Goal: Transaction & Acquisition: Purchase product/service

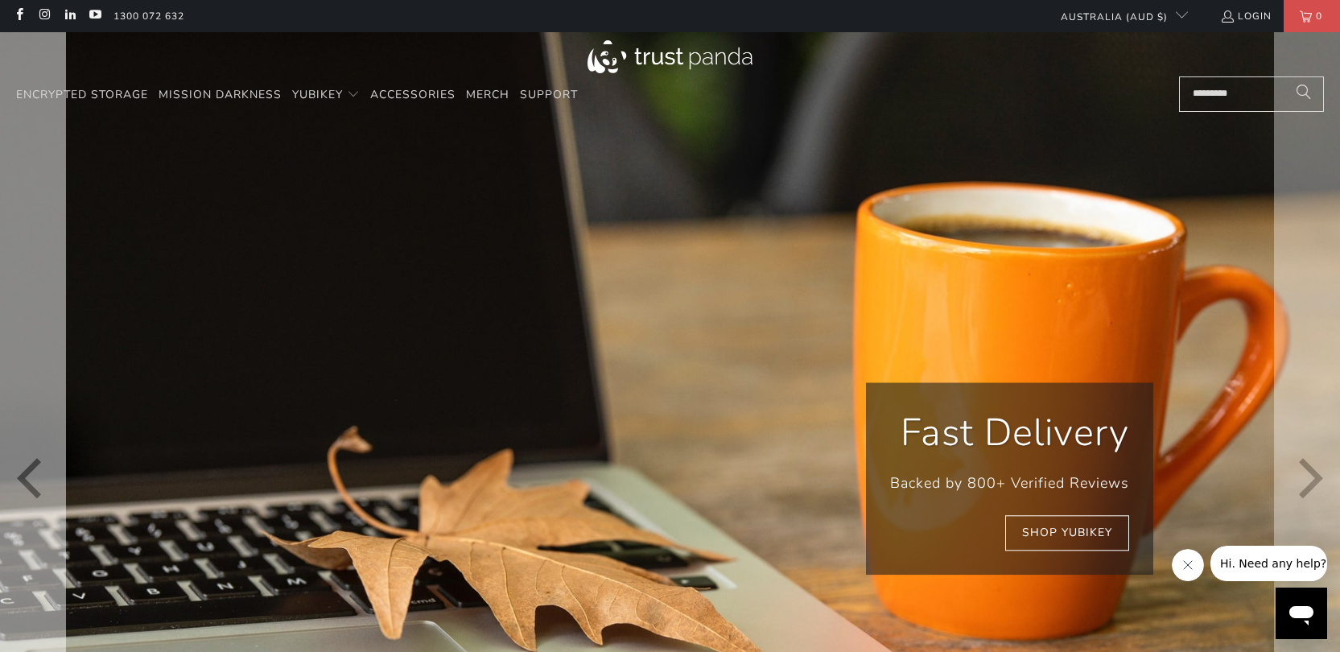
click at [31, 480] on icon "Previous" at bounding box center [33, 478] width 40 height 536
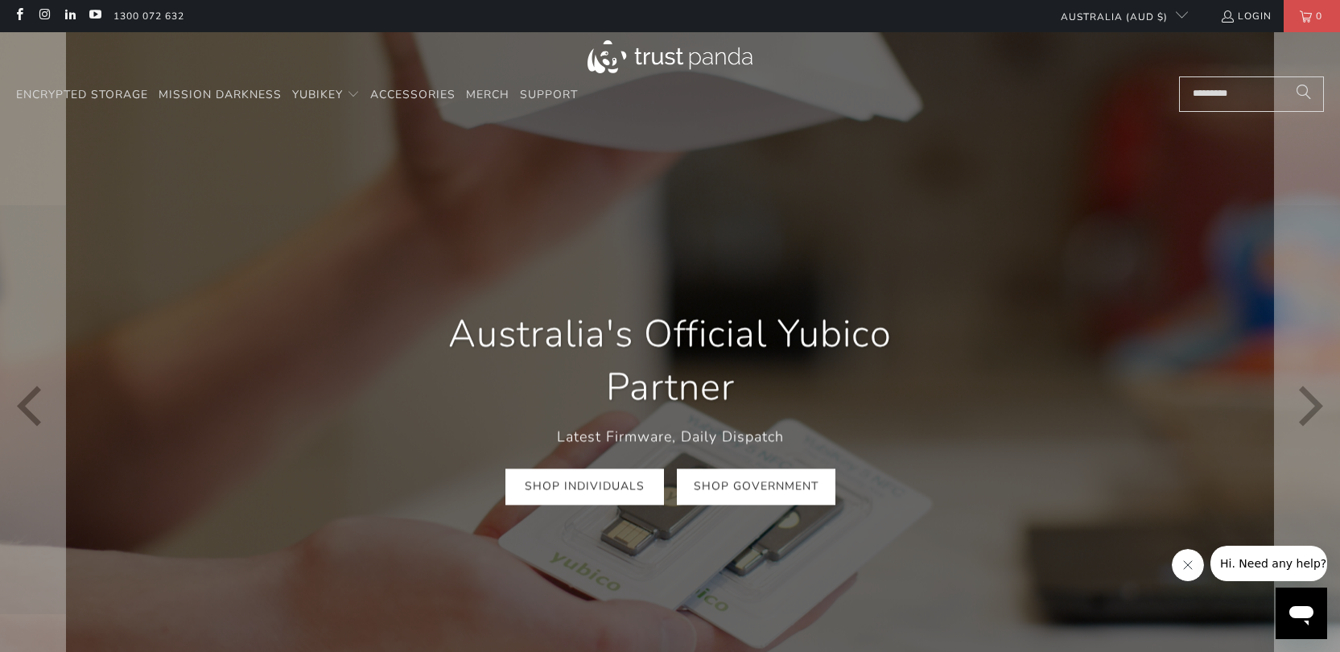
click at [735, 492] on link "Shop Government" at bounding box center [756, 487] width 159 height 36
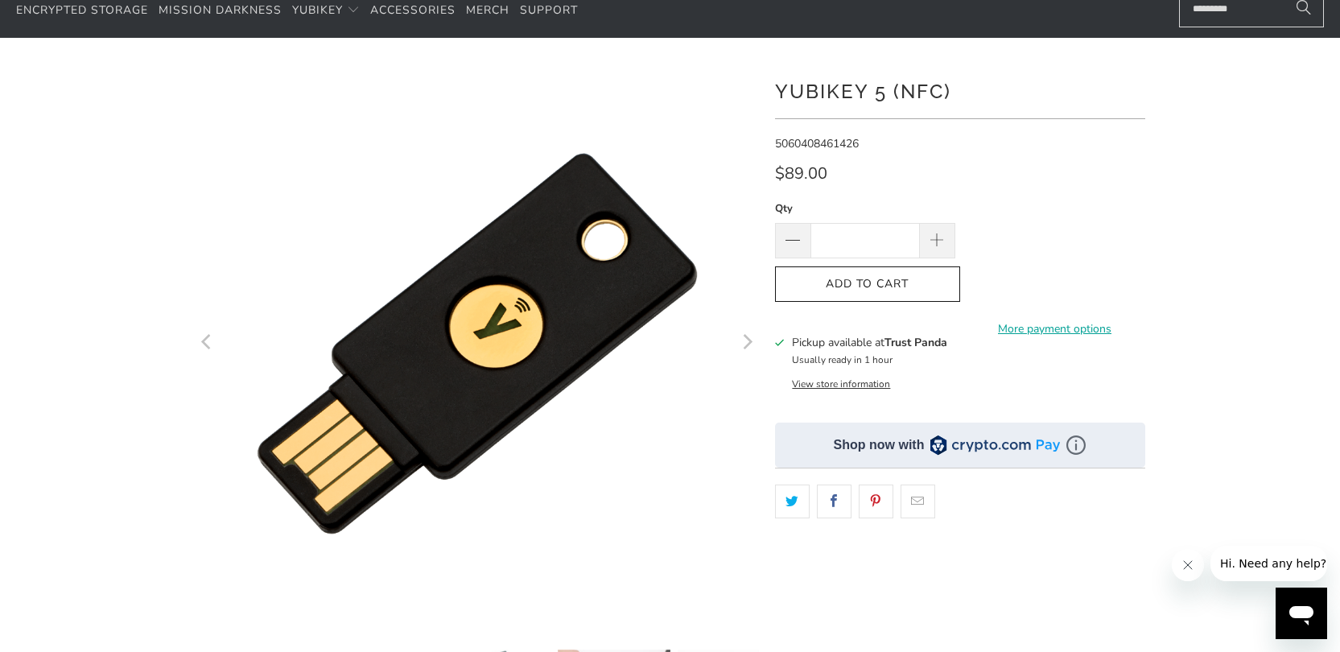
scroll to position [75, 0]
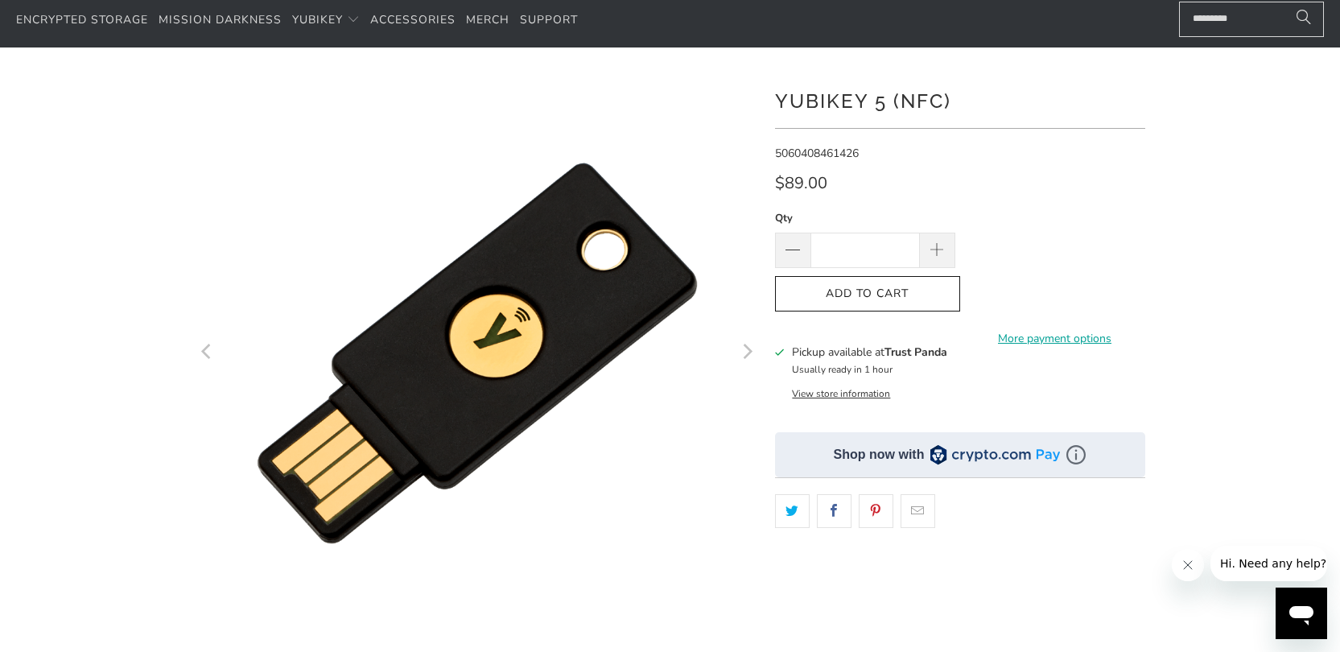
click at [834, 394] on button "View store information" at bounding box center [841, 393] width 98 height 13
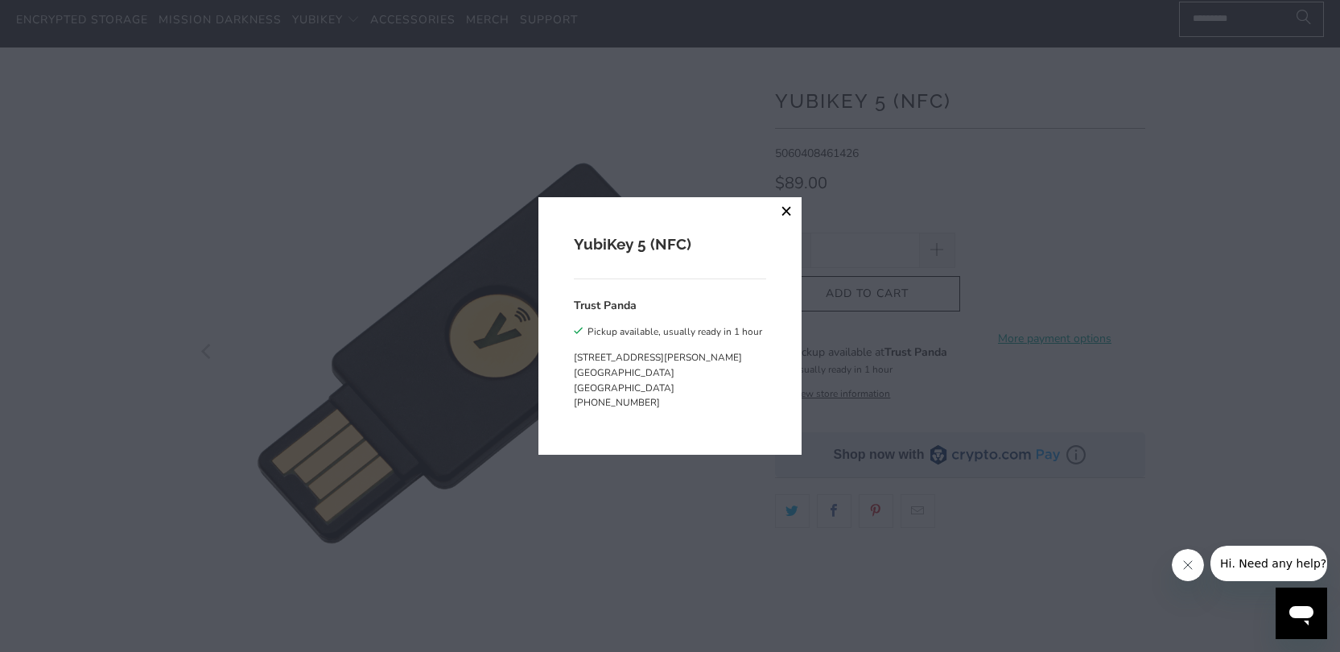
click at [784, 210] on button "close" at bounding box center [787, 211] width 29 height 29
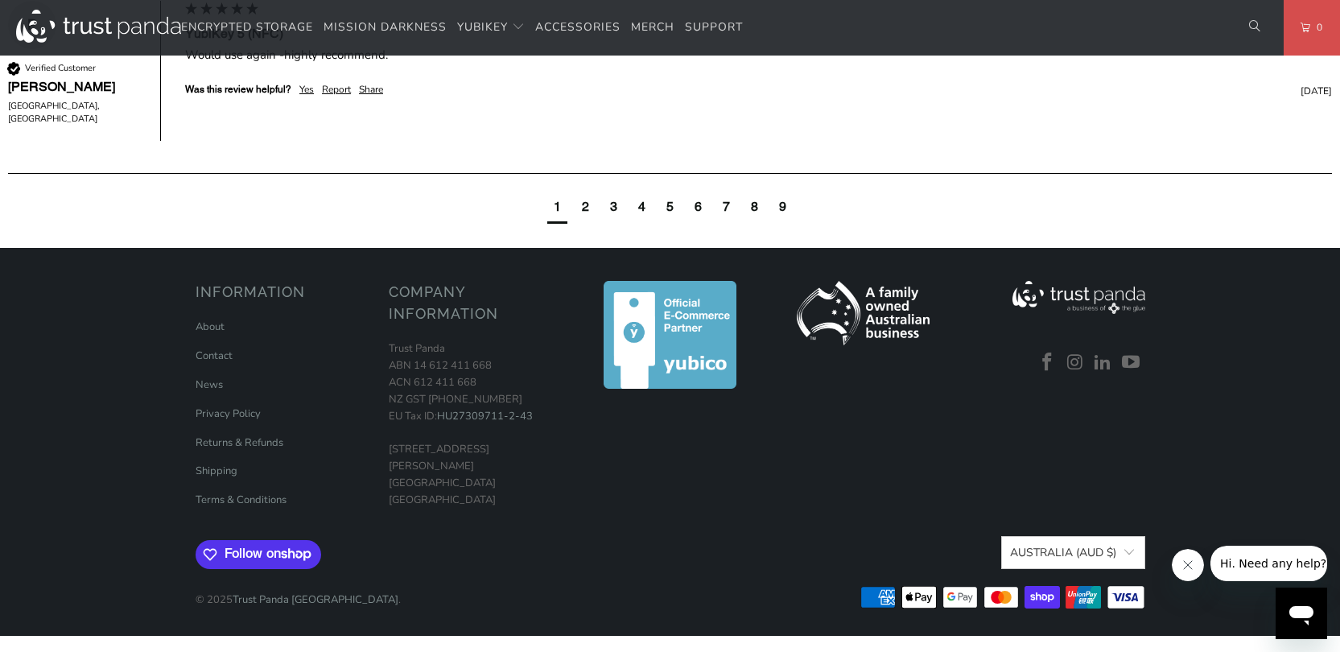
scroll to position [1994, 0]
click at [212, 471] on link "Shipping" at bounding box center [217, 471] width 42 height 14
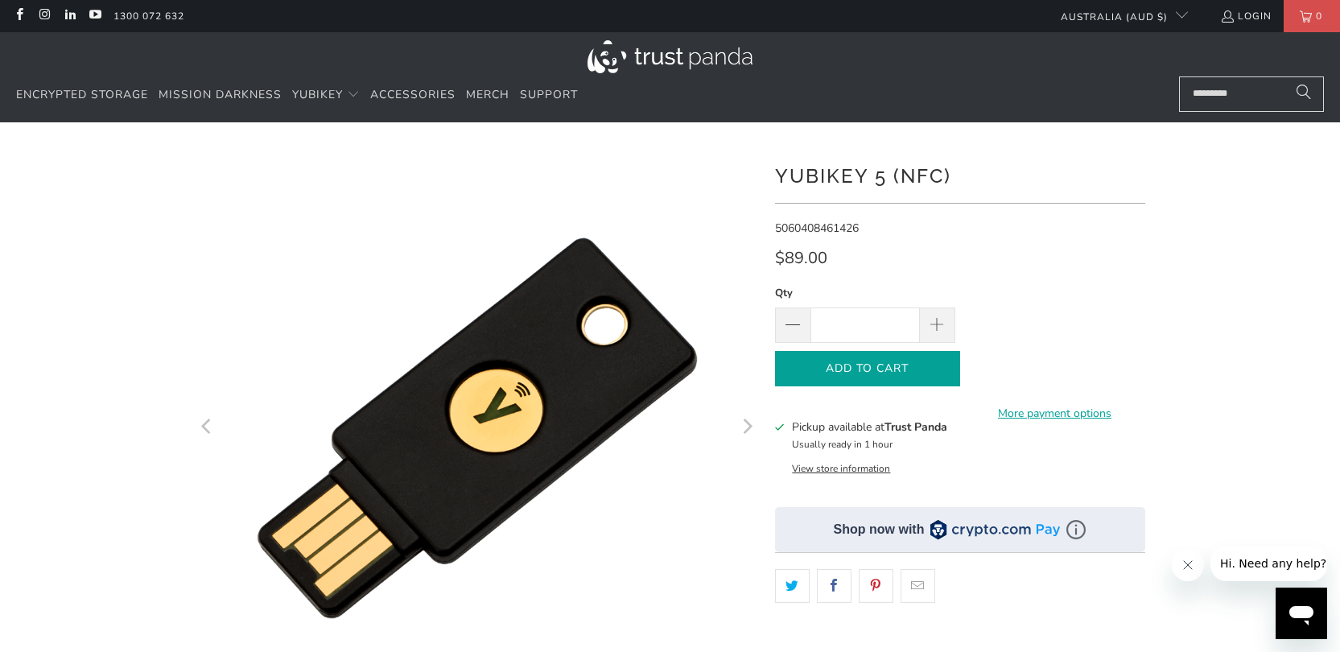
click at [875, 370] on icon "button" at bounding box center [868, 369] width 26 height 26
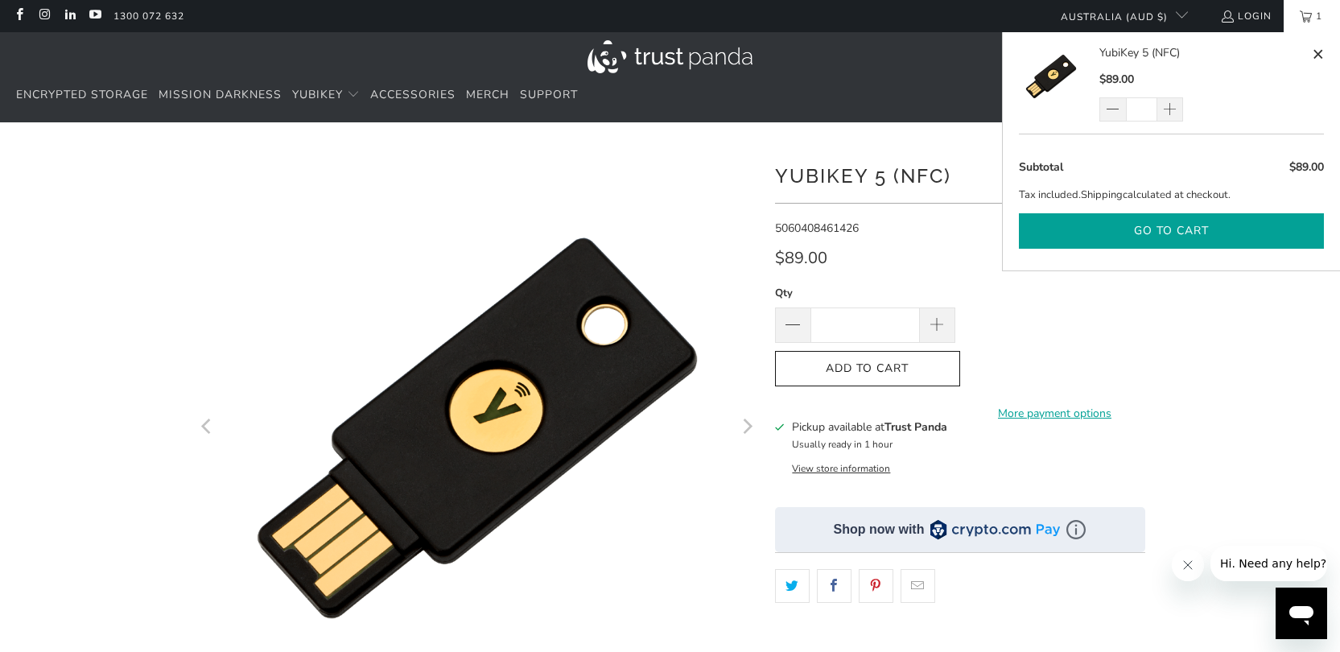
click at [1167, 237] on button "Go to cart" at bounding box center [1171, 231] width 305 height 36
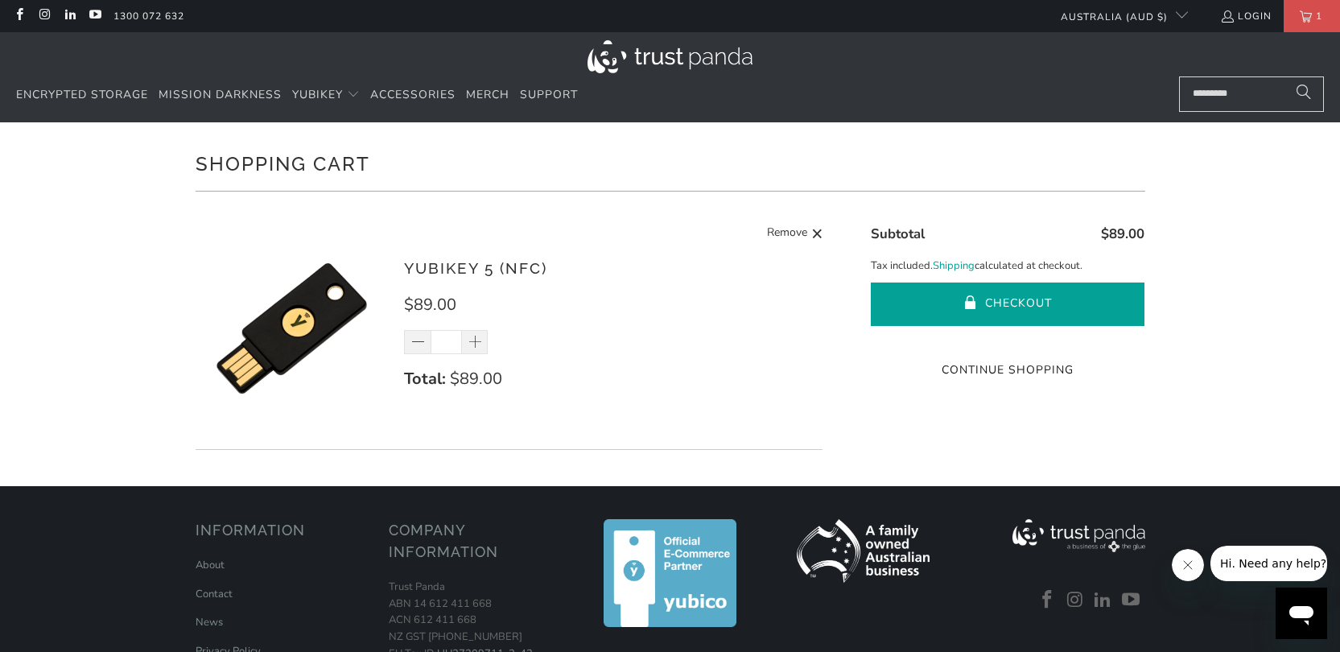
click at [1003, 298] on button "Checkout" at bounding box center [1008, 303] width 274 height 43
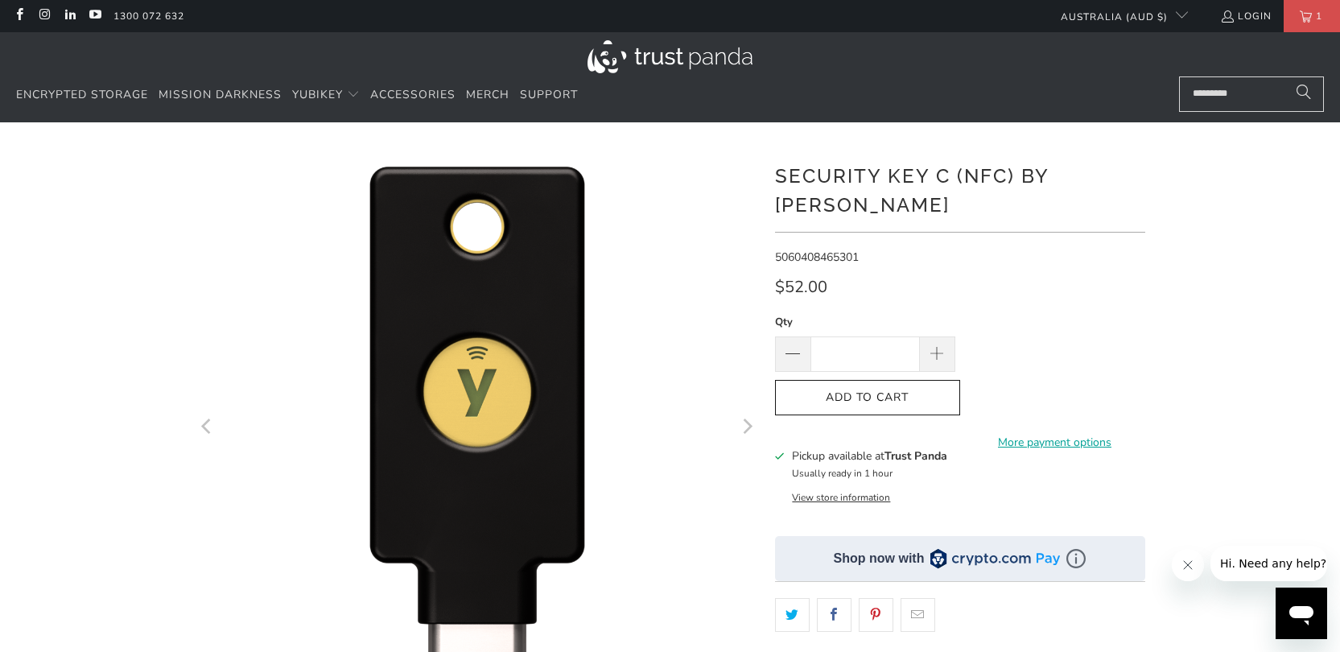
click at [677, 61] on img at bounding box center [670, 56] width 165 height 33
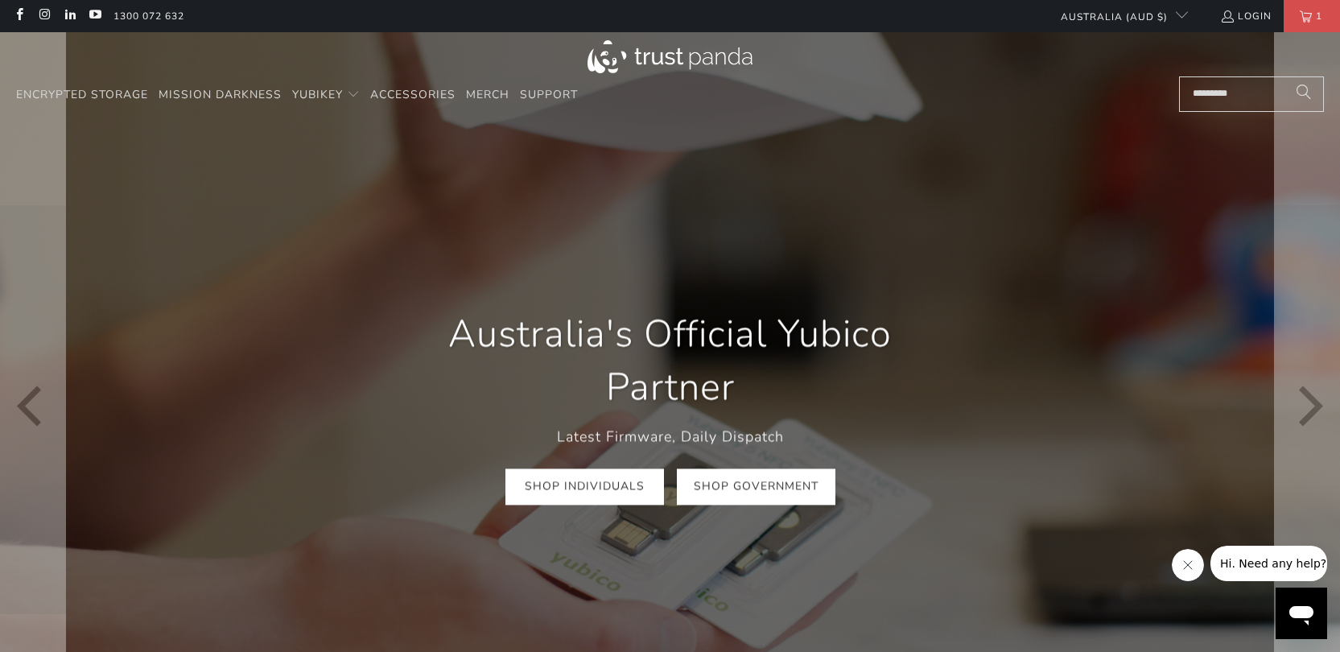
click at [740, 491] on link "Shop Government" at bounding box center [756, 487] width 159 height 36
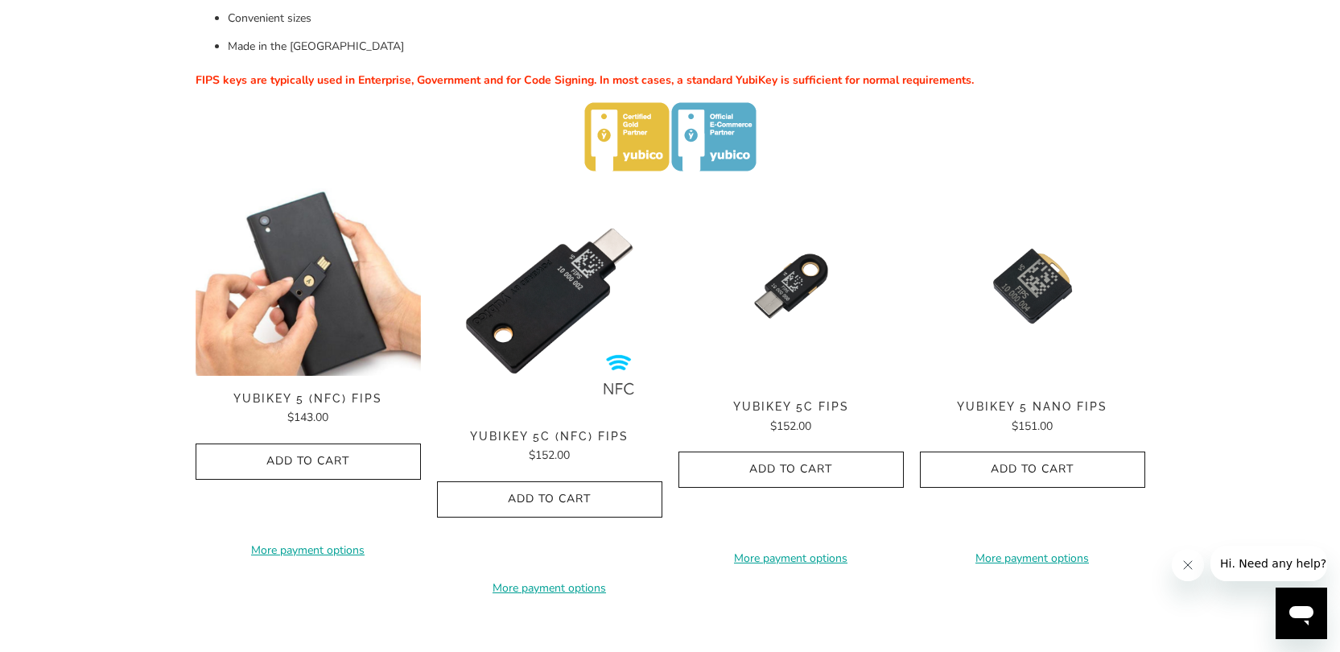
scroll to position [447, 0]
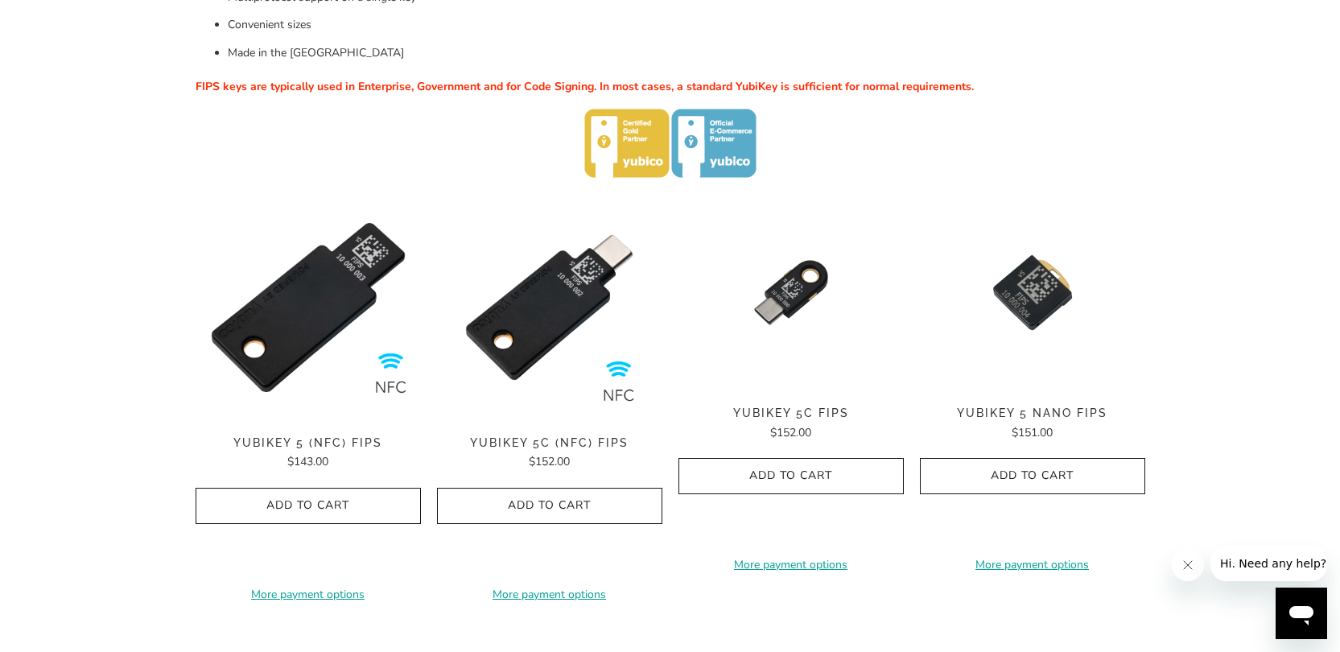
click at [291, 454] on span "$143.00" at bounding box center [307, 461] width 41 height 15
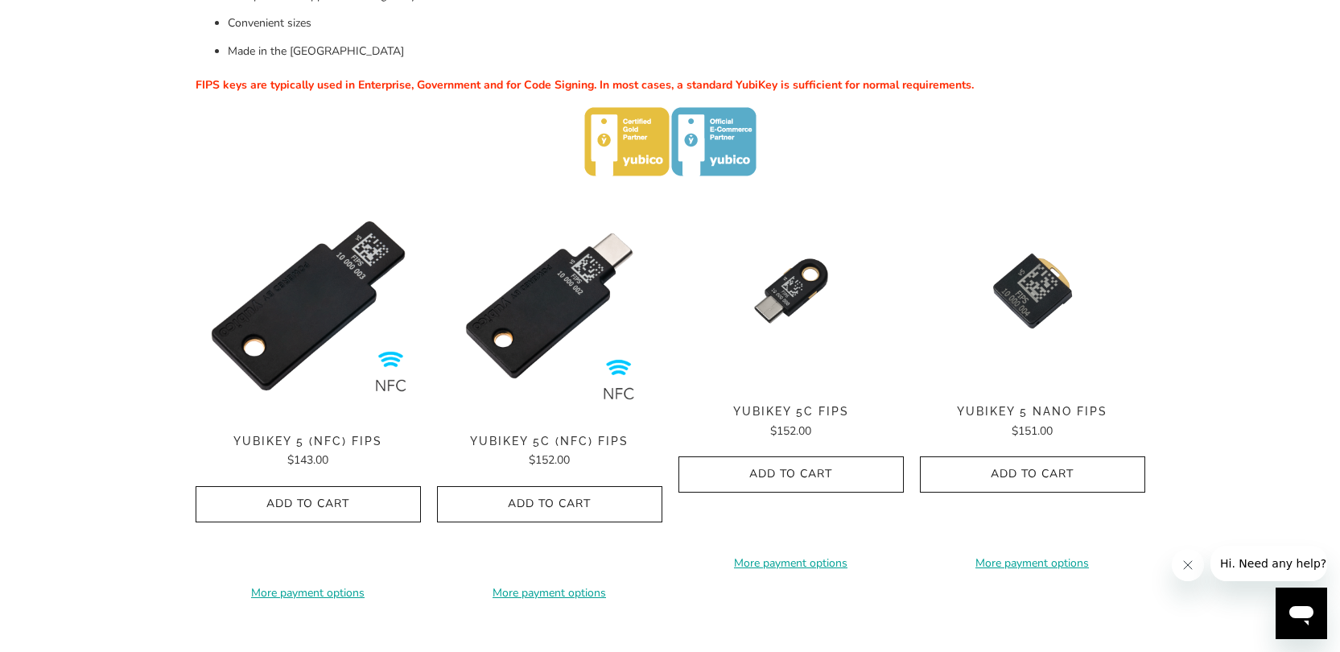
scroll to position [458, 0]
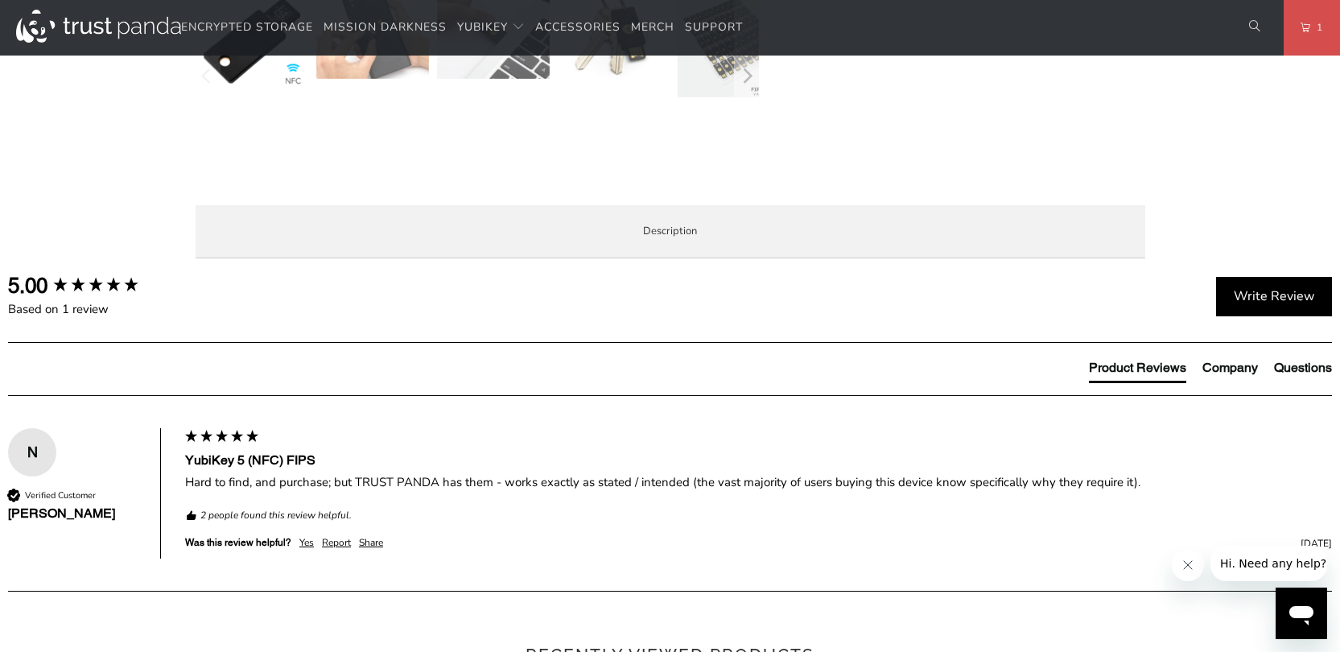
scroll to position [750, 0]
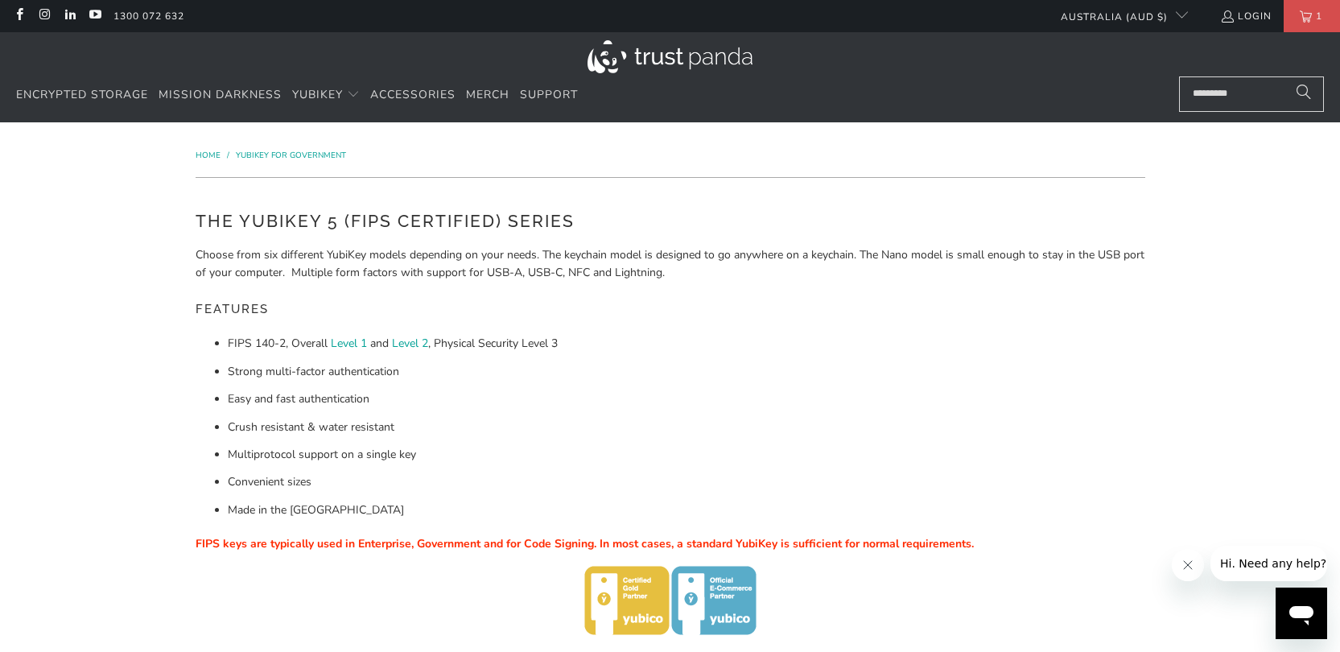
scroll to position [1, 0]
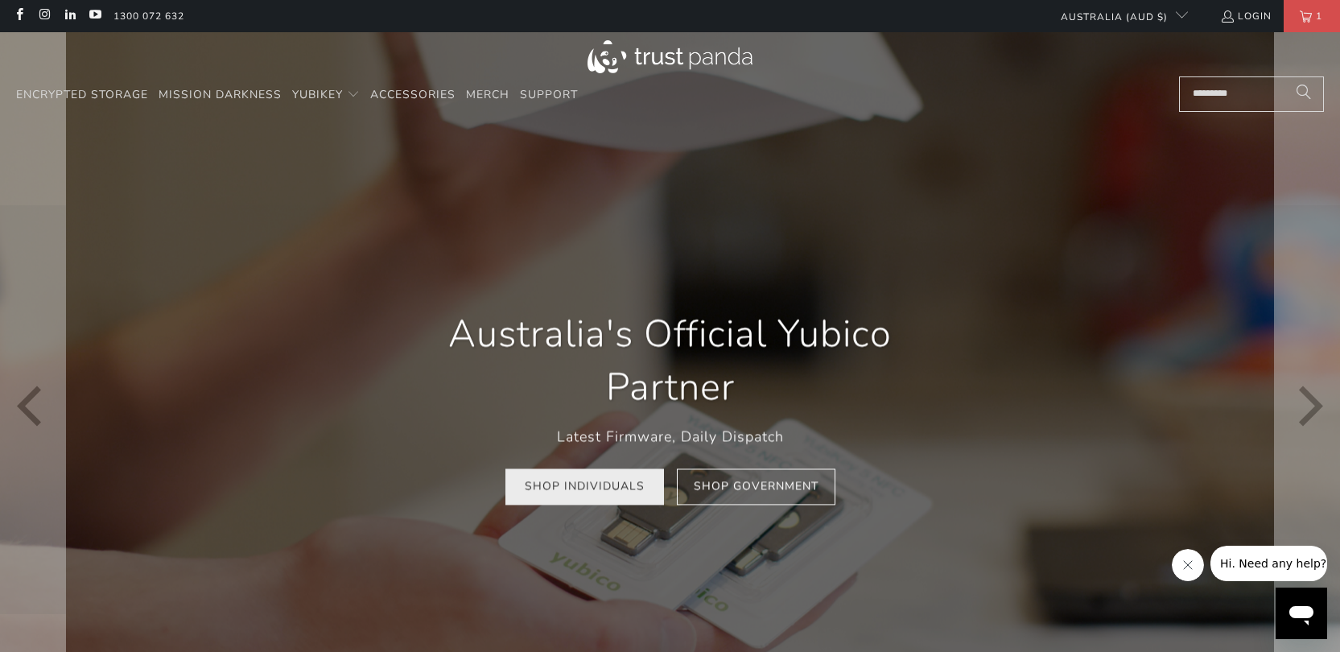
click at [556, 485] on link "Shop Individuals" at bounding box center [584, 487] width 159 height 36
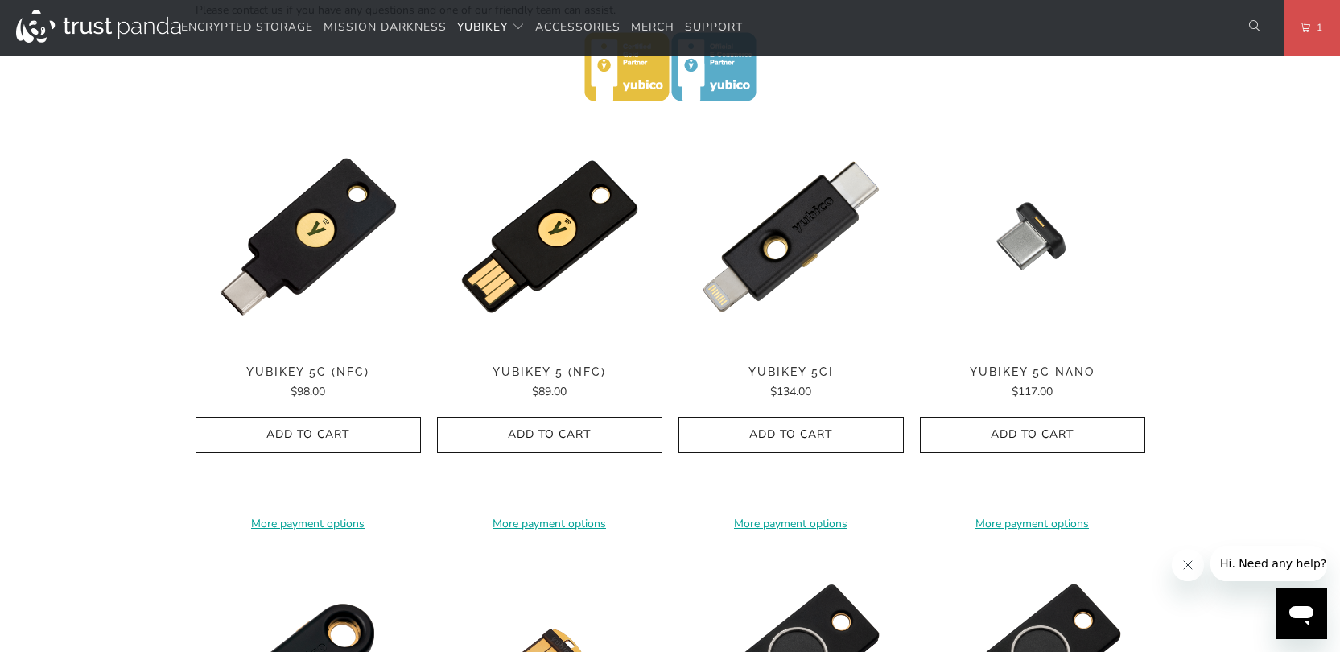
scroll to position [769, 0]
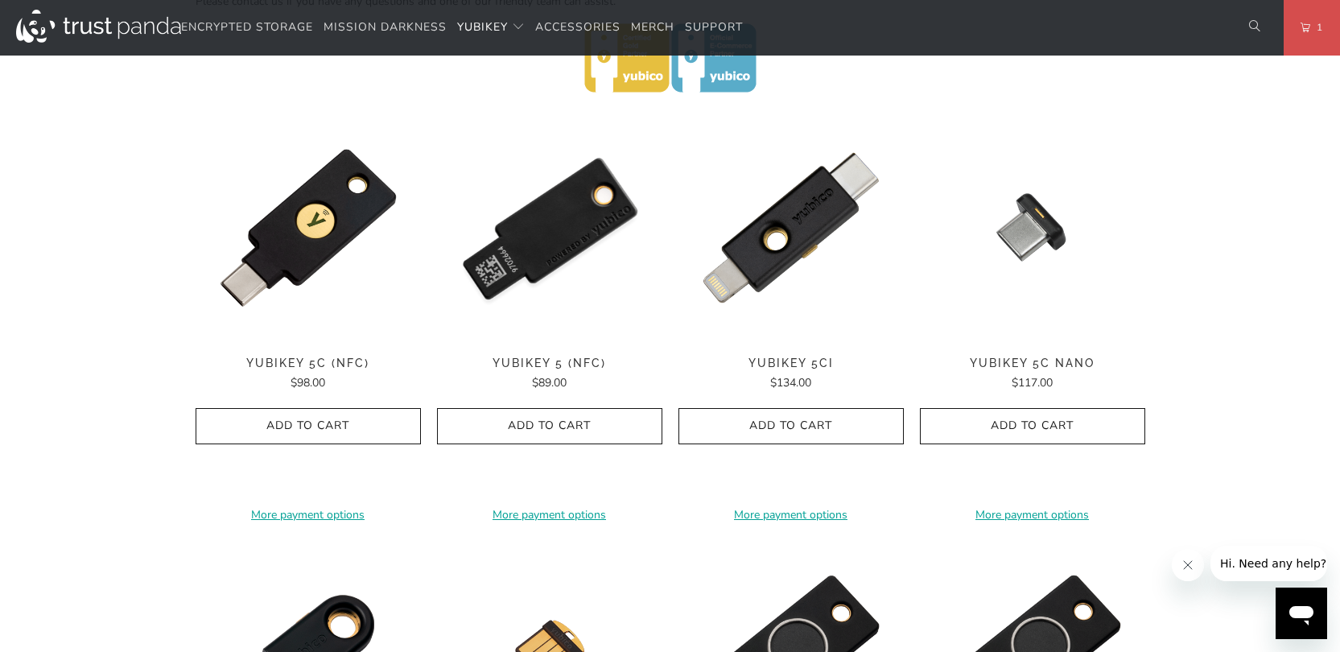
click at [535, 270] on img at bounding box center [549, 227] width 225 height 225
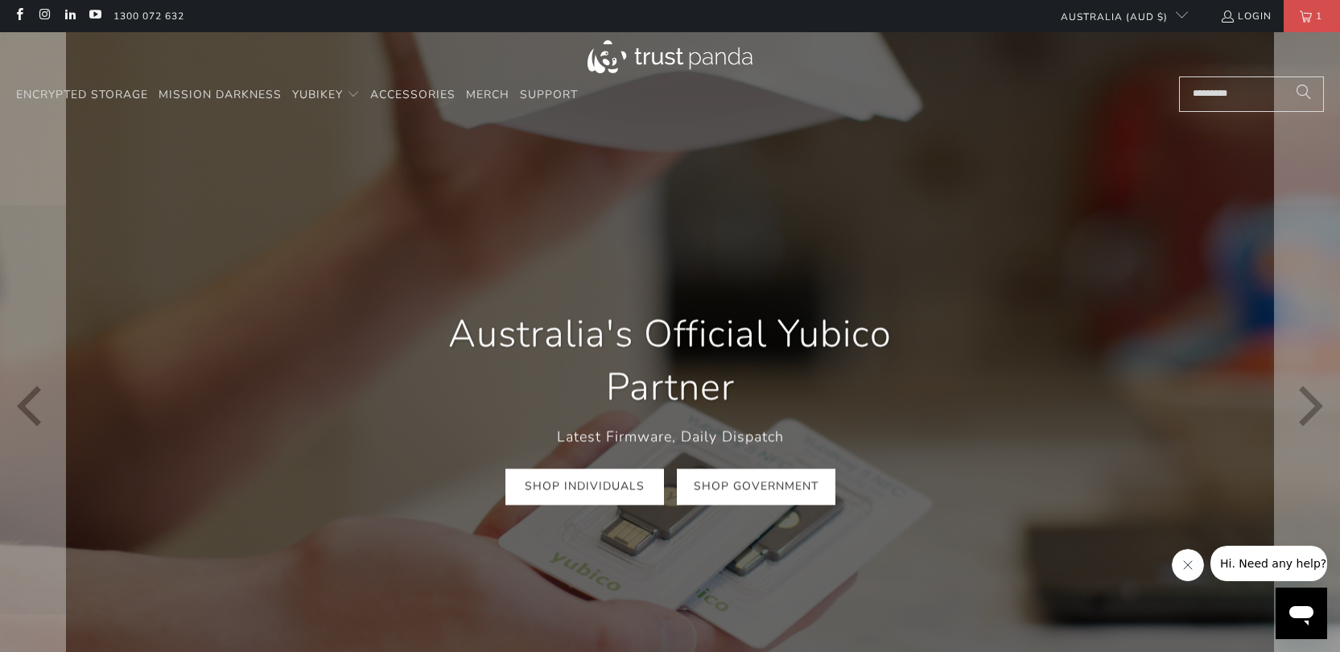
click at [770, 490] on link "Shop Government" at bounding box center [756, 487] width 159 height 36
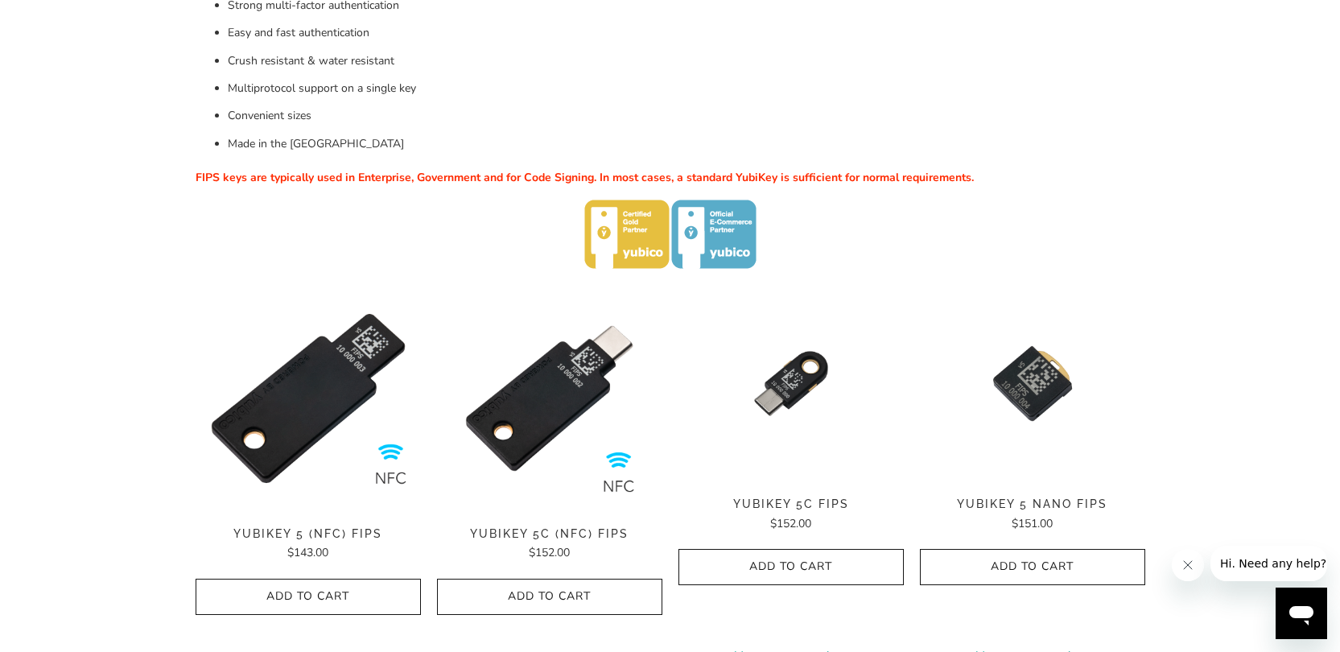
scroll to position [376, 0]
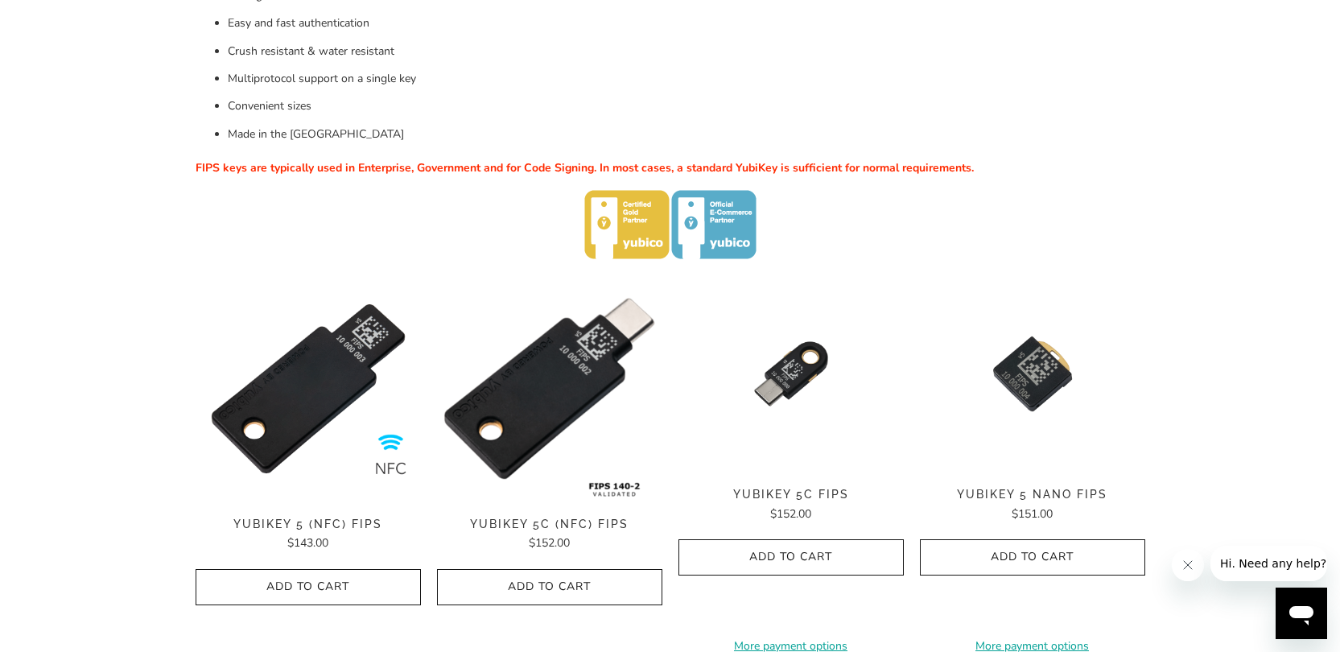
click at [526, 435] on img at bounding box center [549, 388] width 225 height 225
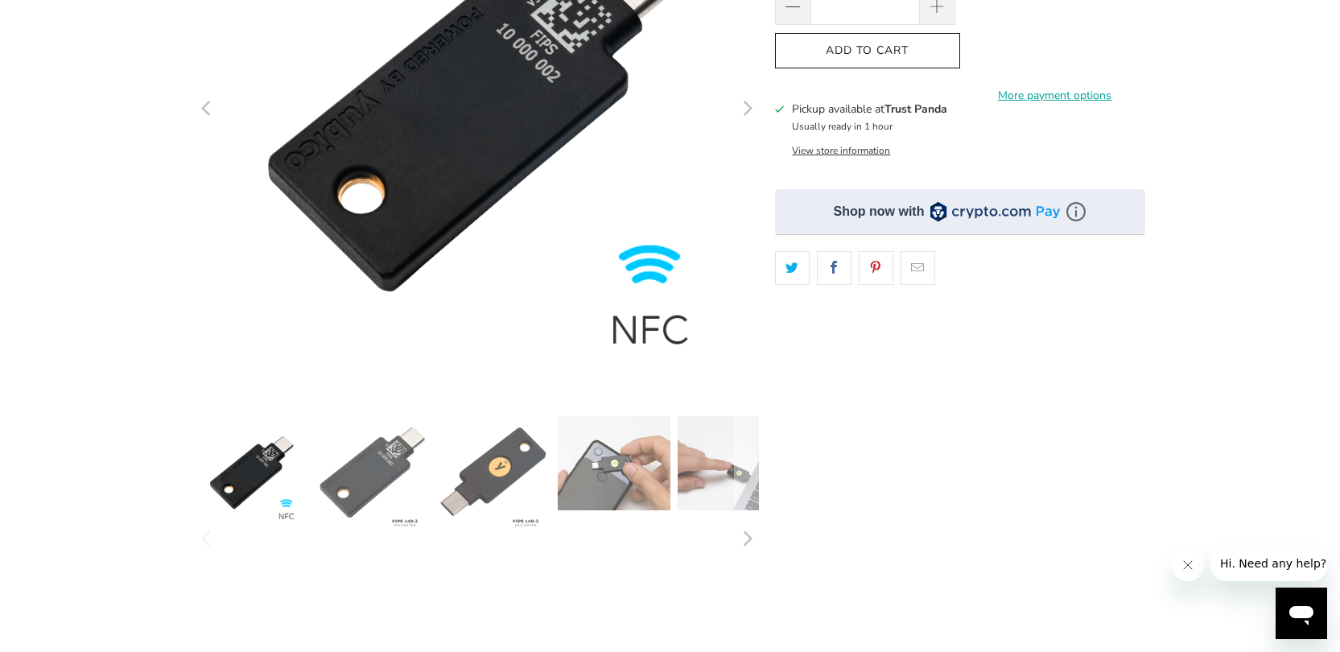
scroll to position [323, 0]
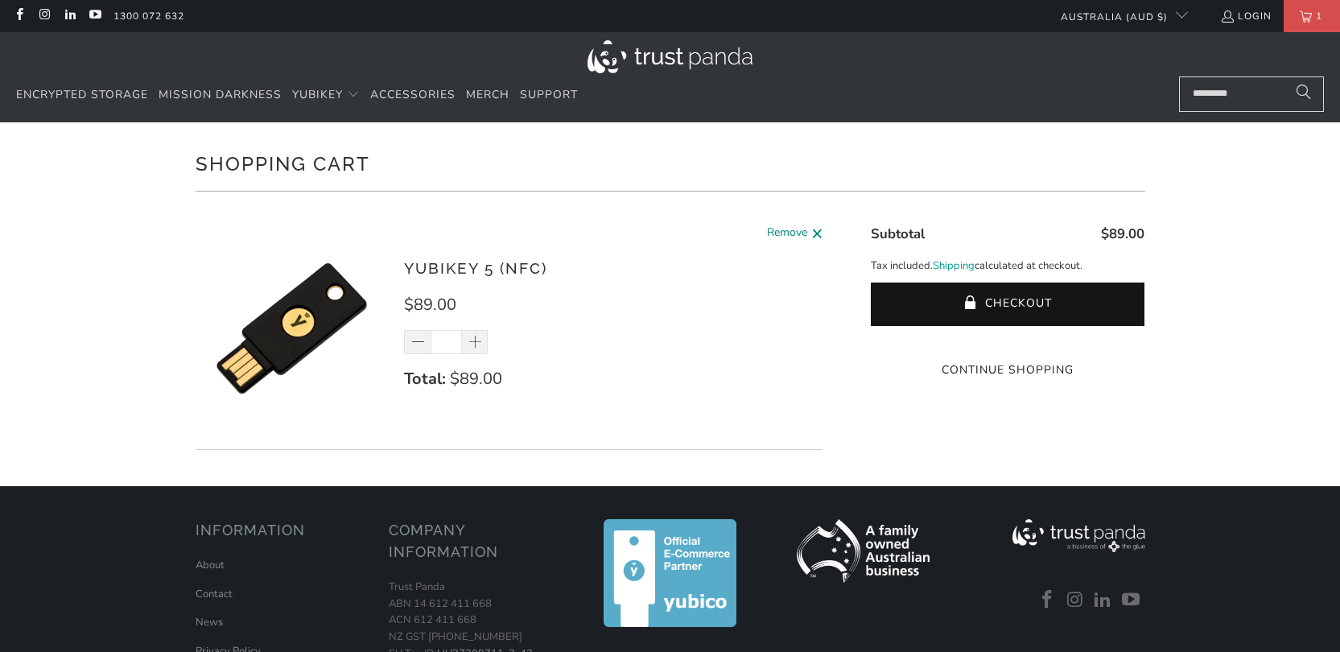
click at [792, 230] on span "Remove" at bounding box center [787, 234] width 40 height 20
type input "*"
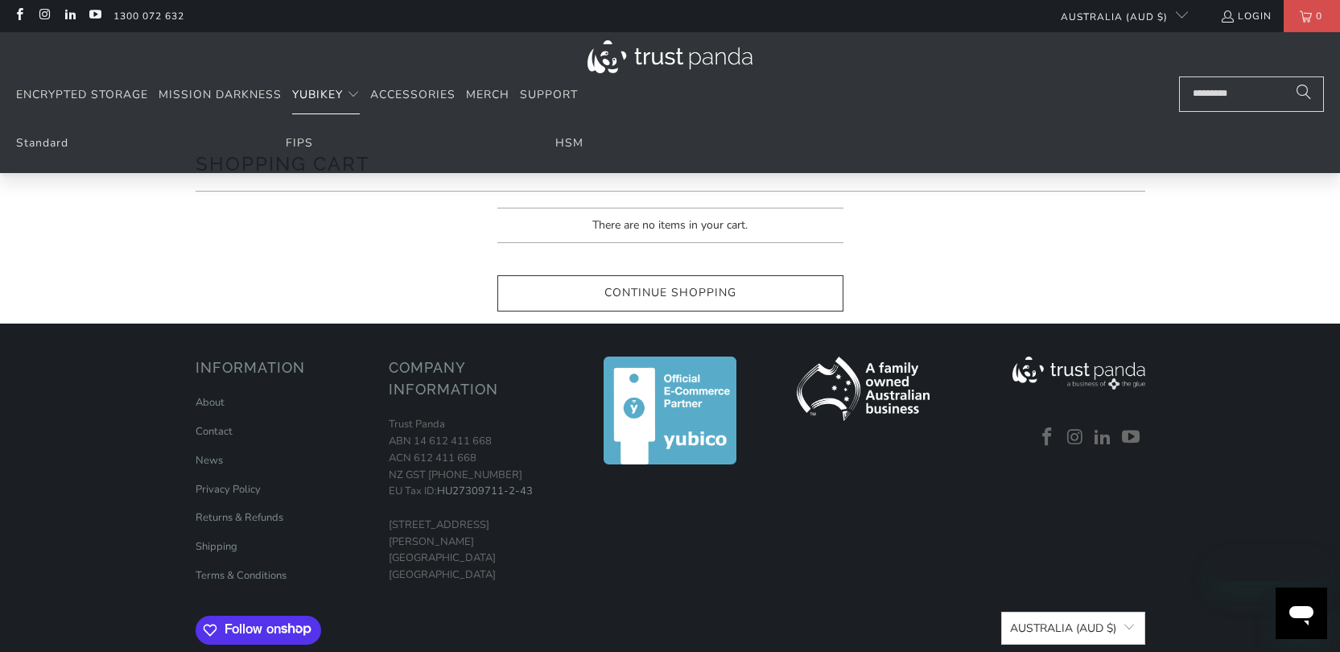
click at [348, 96] on span "Translation missing: en.navigation.header.main_nav" at bounding box center [353, 95] width 13 height 13
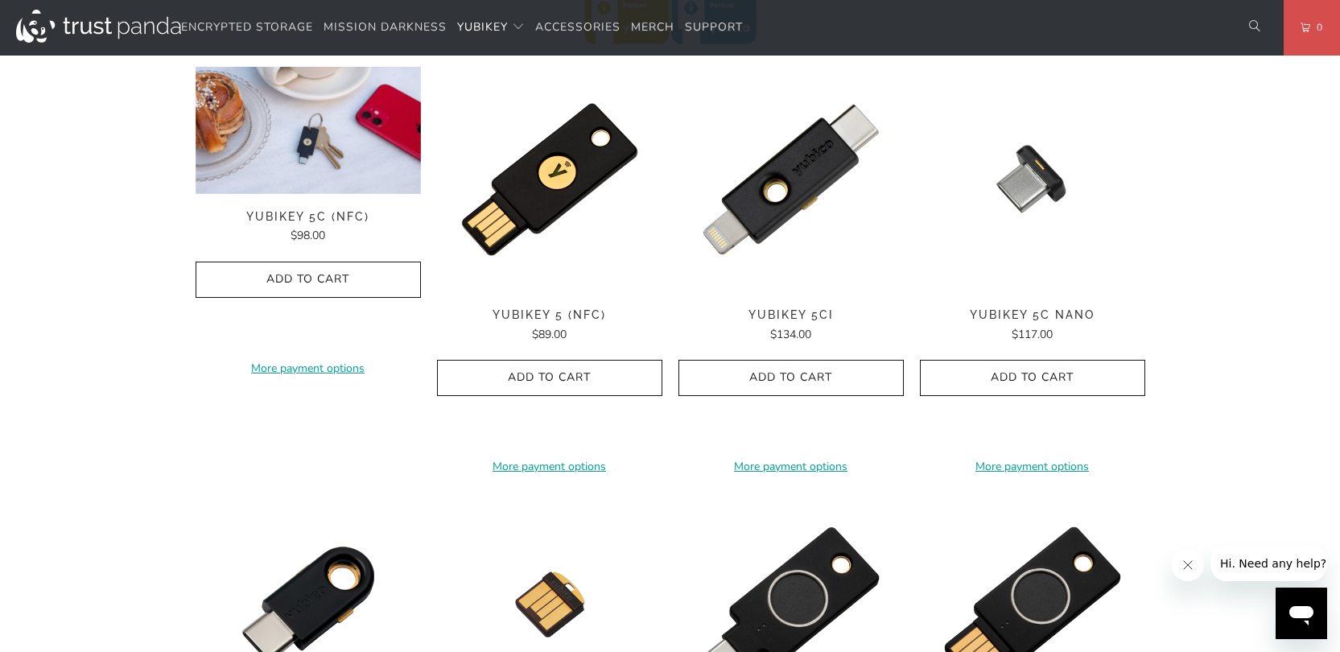
scroll to position [768, 0]
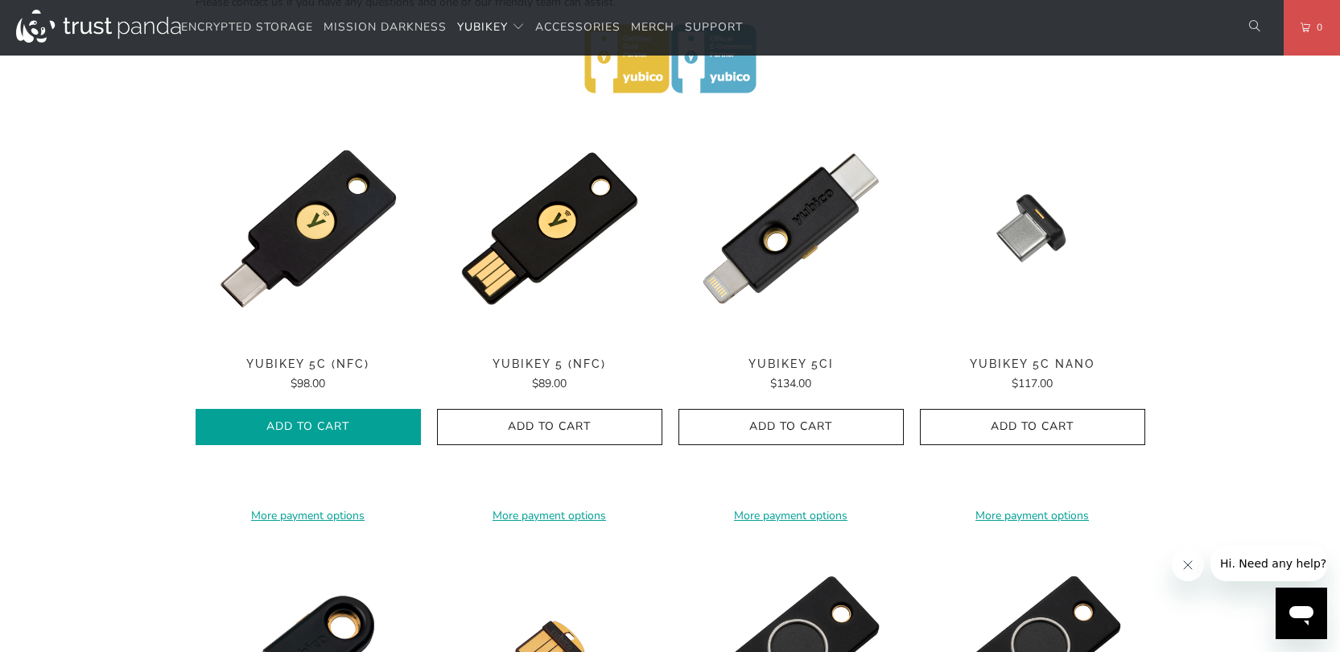
click at [279, 427] on span "Add to Cart" at bounding box center [308, 427] width 192 height 14
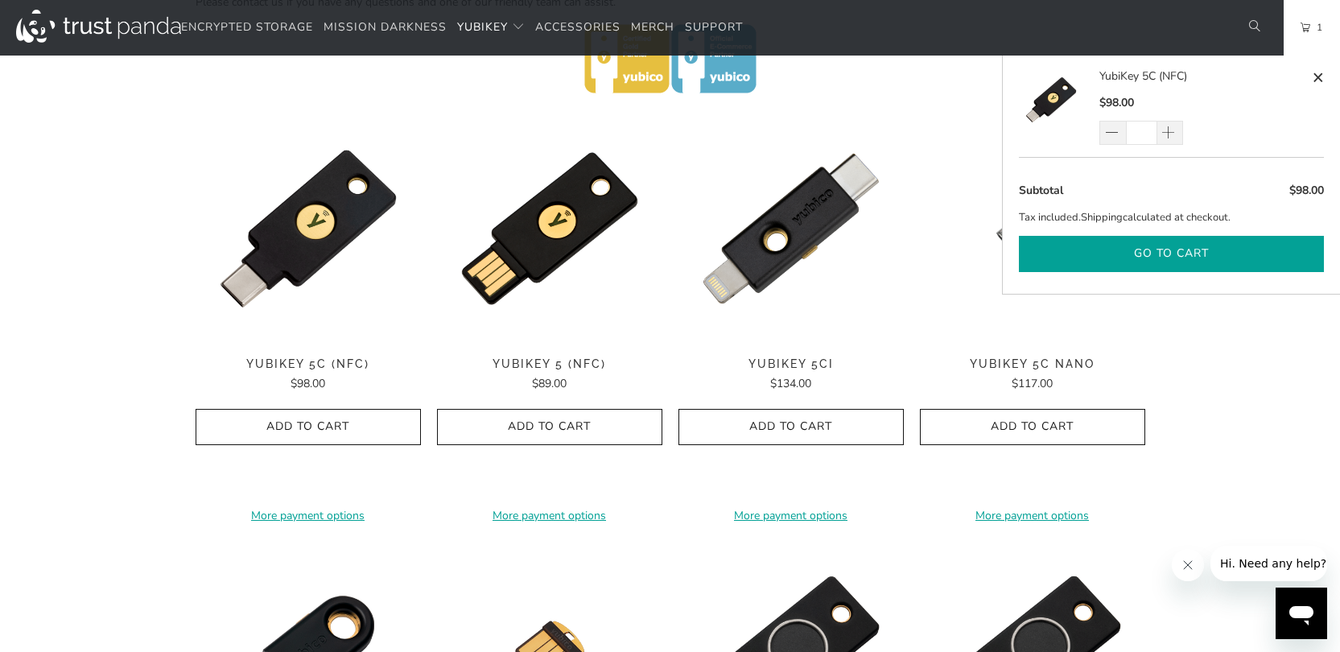
click at [1172, 252] on button "Go to cart" at bounding box center [1171, 254] width 305 height 36
